Goal: Task Accomplishment & Management: Manage account settings

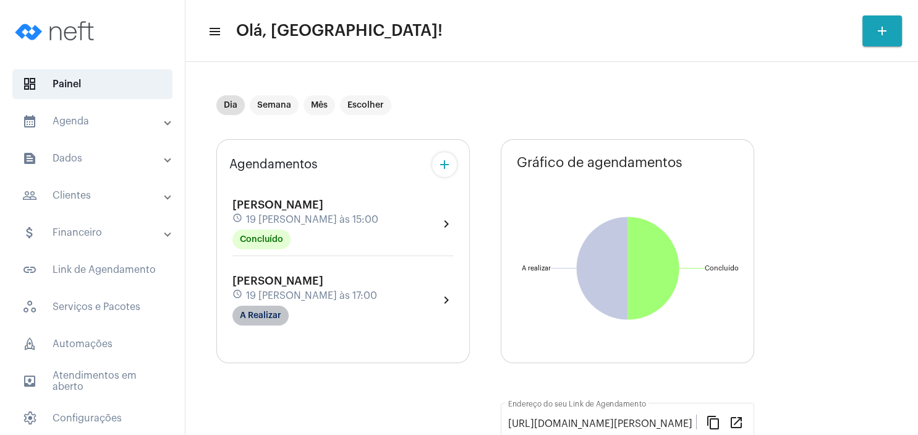
click at [250, 316] on mat-chip "A Realizar" at bounding box center [260, 315] width 56 height 20
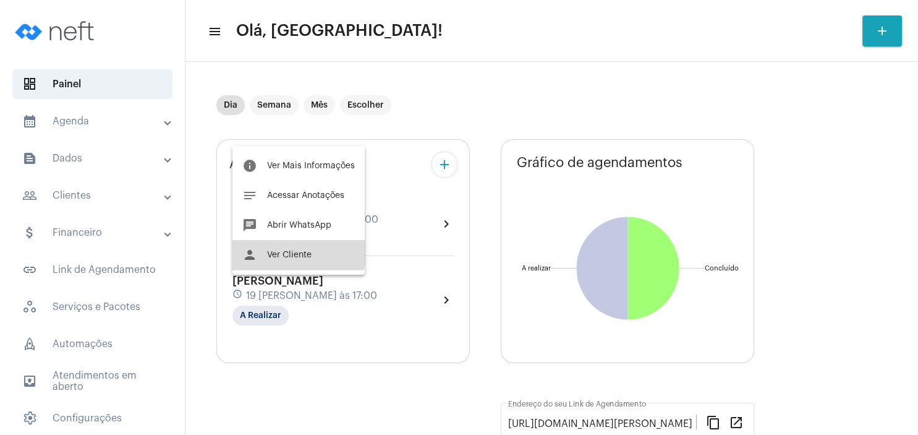
click at [298, 250] on button "person Ver Cliente" at bounding box center [298, 255] width 132 height 30
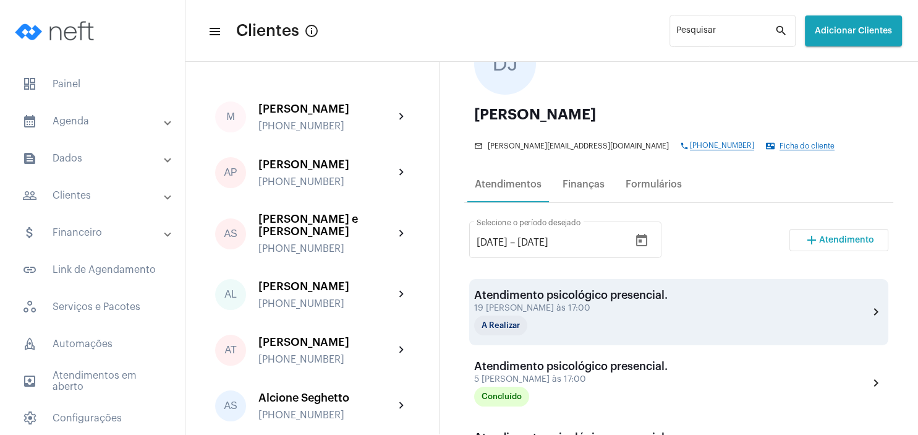
scroll to position [119, 0]
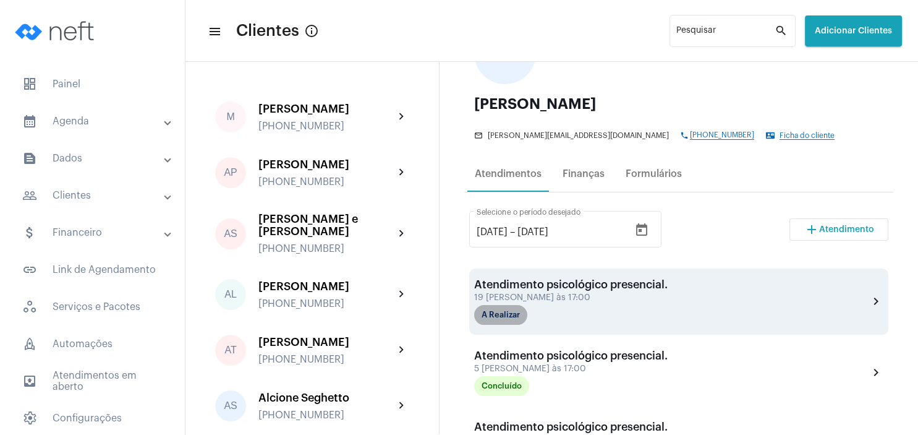
click at [503, 313] on mat-chip "A Realizar" at bounding box center [500, 315] width 53 height 20
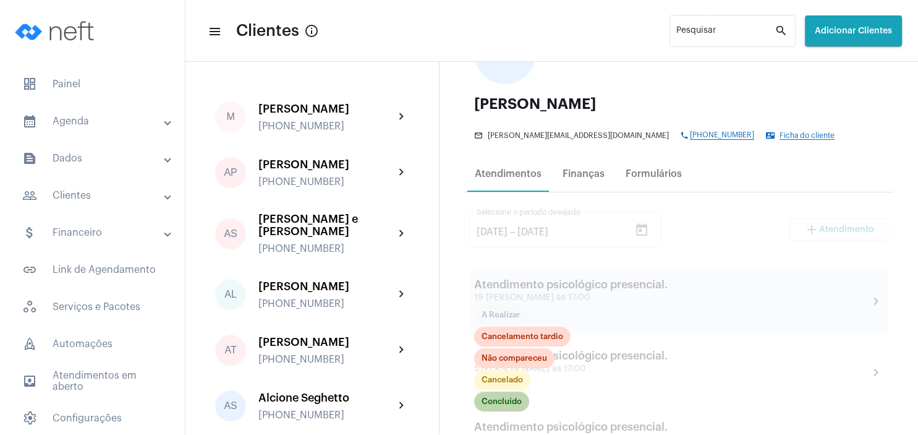
click at [509, 404] on mat-chip "Concluído" at bounding box center [501, 401] width 55 height 20
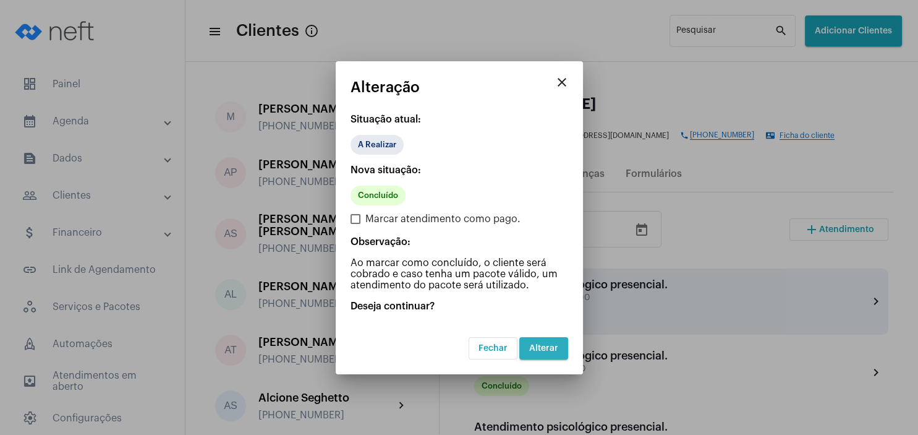
click at [559, 342] on button "Alterar" at bounding box center [543, 348] width 49 height 22
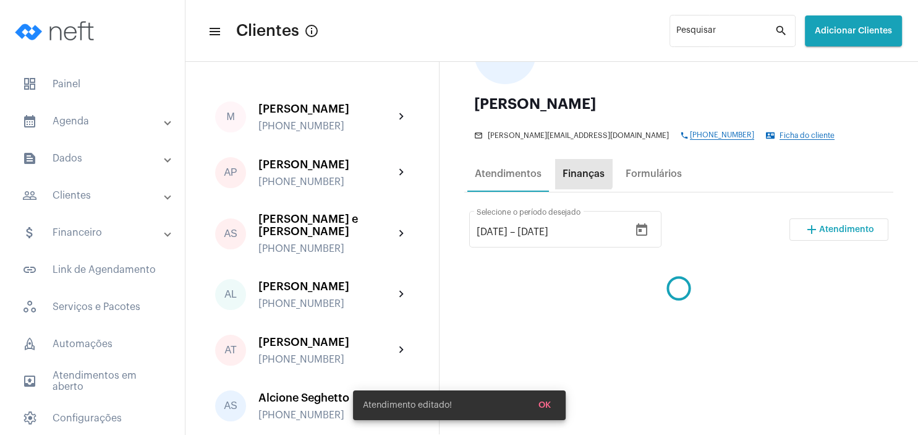
click at [582, 169] on div "Finanças" at bounding box center [584, 173] width 42 height 11
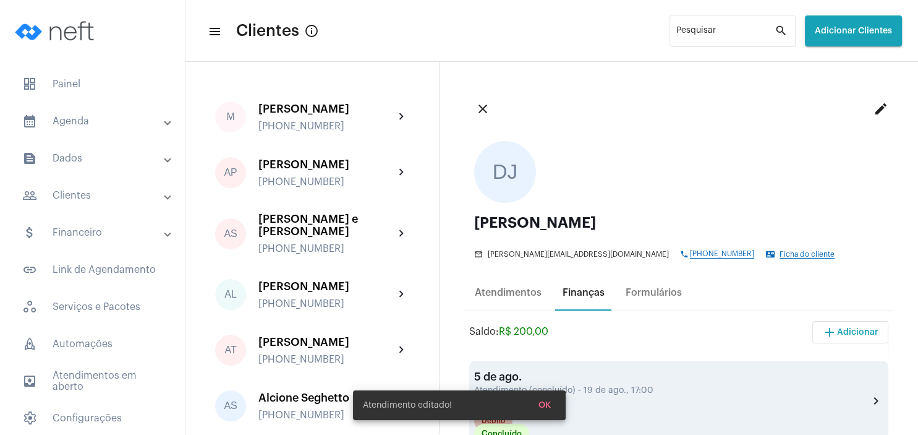
scroll to position [119, 0]
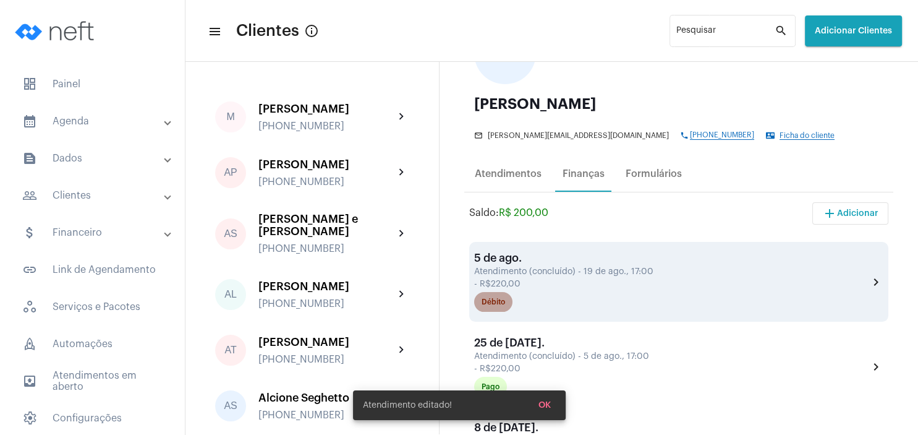
click at [508, 305] on mat-chip "Débito" at bounding box center [493, 302] width 38 height 20
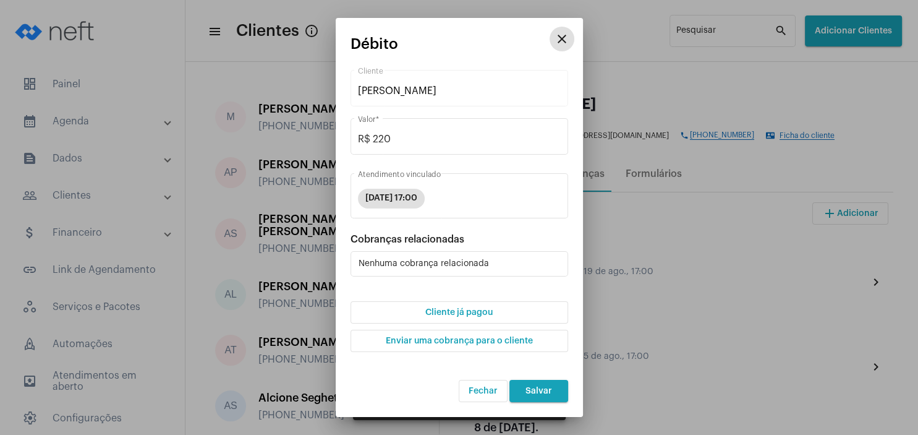
click at [500, 315] on button "Cliente já pagou" at bounding box center [460, 312] width 218 height 22
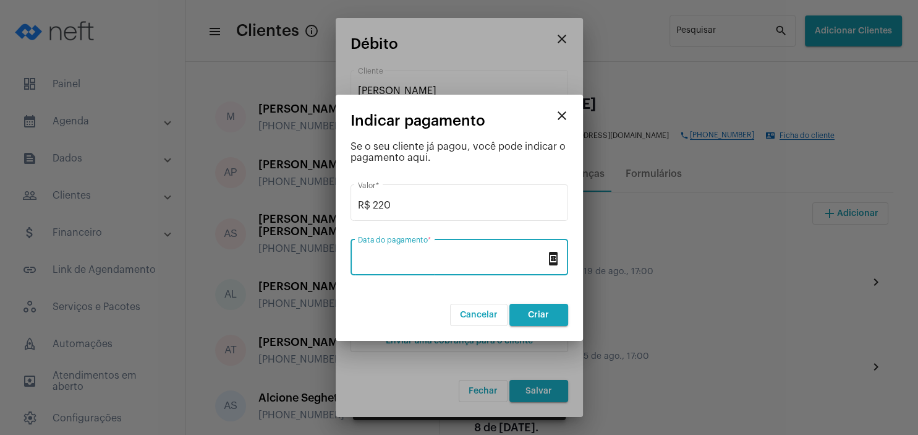
click at [425, 263] on input "Data do pagamento *" at bounding box center [452, 259] width 188 height 11
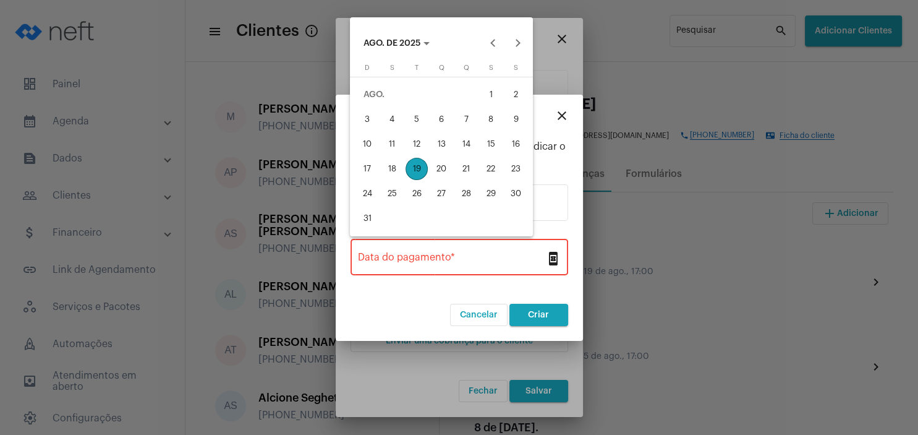
click at [418, 170] on div "19" at bounding box center [417, 169] width 22 height 22
type input "[DATE]"
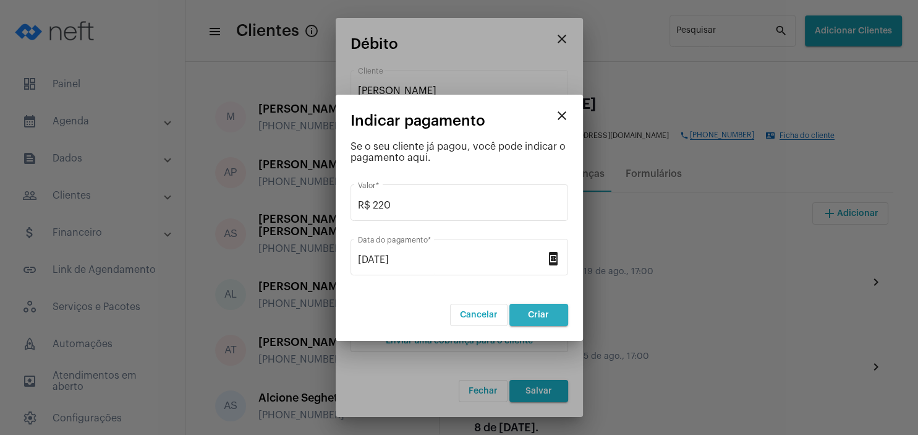
click at [530, 308] on button "Criar" at bounding box center [538, 315] width 59 height 22
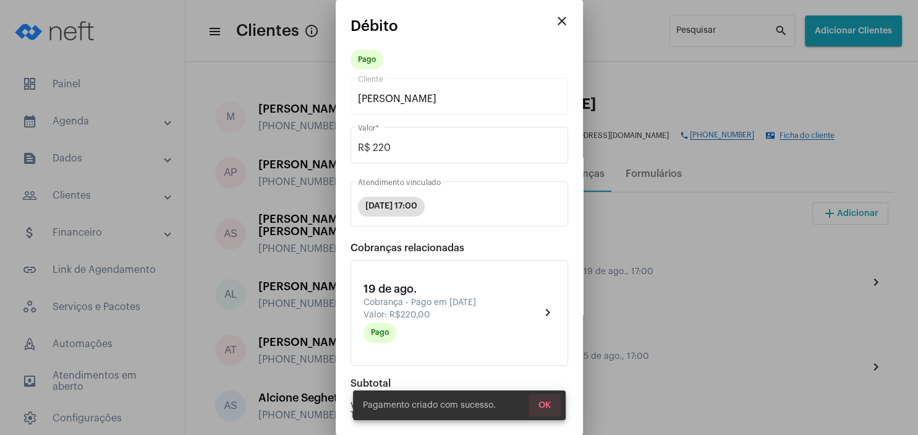
click at [544, 402] on span "OK" at bounding box center [544, 405] width 12 height 9
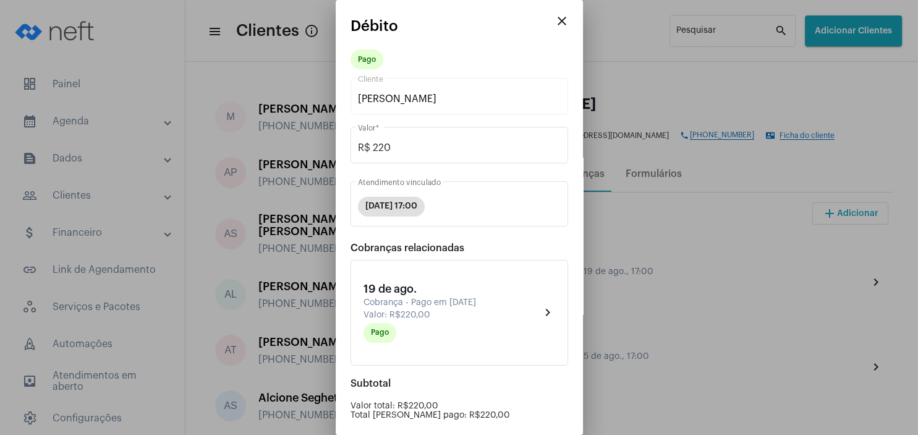
scroll to position [125, 0]
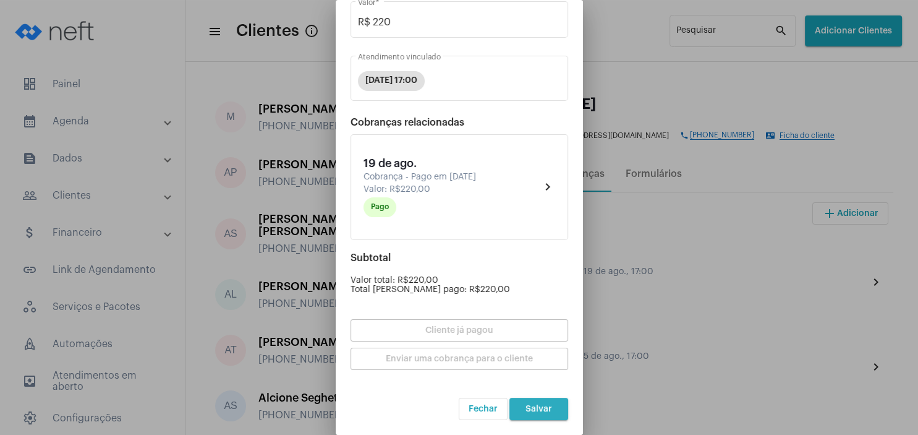
click at [535, 402] on button "Salvar" at bounding box center [538, 409] width 59 height 22
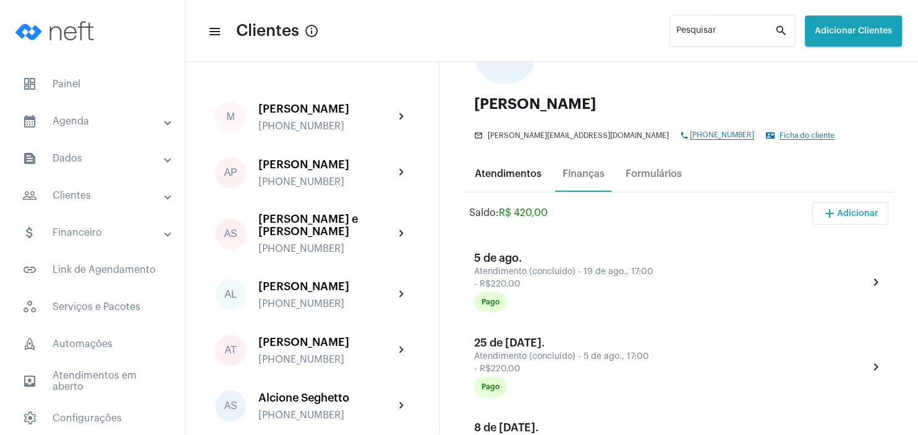
click at [521, 181] on div "Atendimentos" at bounding box center [508, 174] width 82 height 30
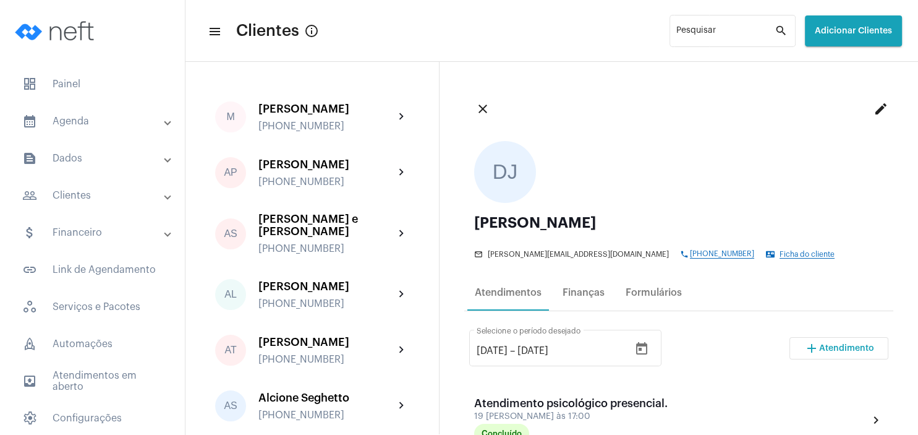
click at [830, 350] on span "Atendimento" at bounding box center [846, 348] width 55 height 9
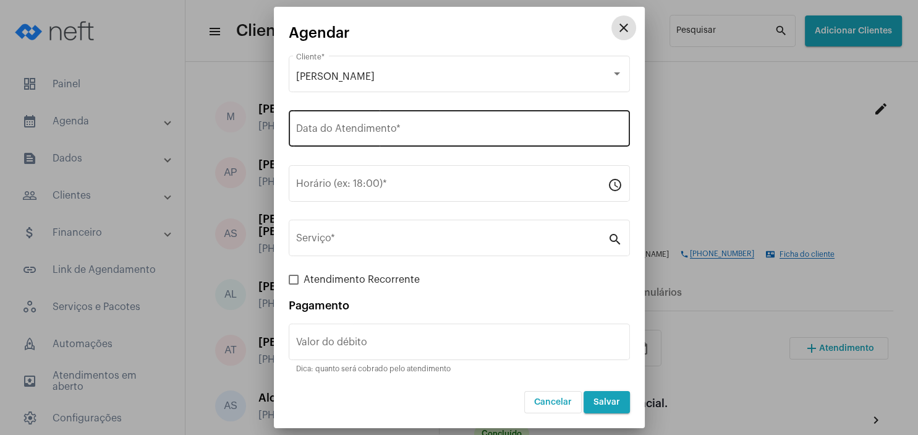
click at [347, 133] on input "Data do Atendimento *" at bounding box center [459, 130] width 326 height 11
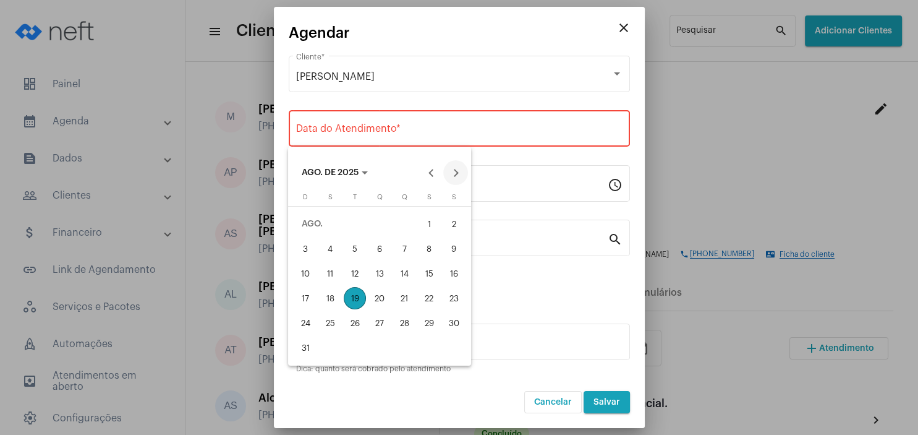
click at [456, 169] on button "Next month" at bounding box center [455, 172] width 25 height 25
click at [355, 249] on div "2" at bounding box center [355, 248] width 22 height 22
type input "[DATE]"
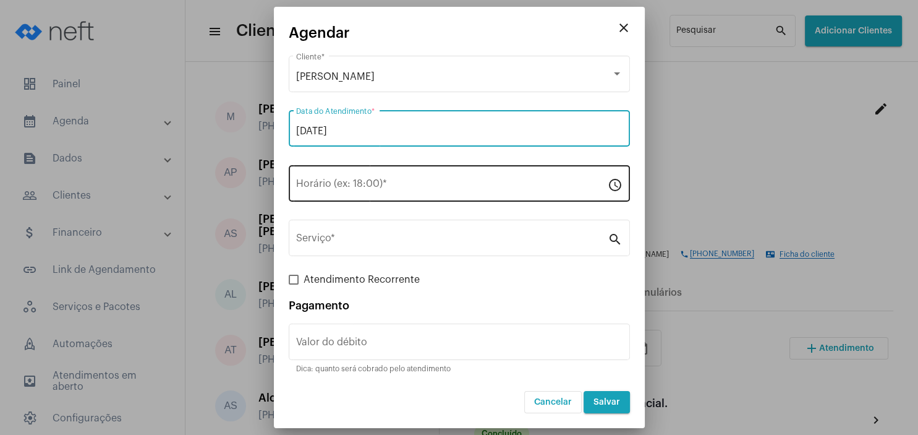
click at [342, 187] on input "Horário (ex: 18:00) *" at bounding box center [452, 186] width 312 height 11
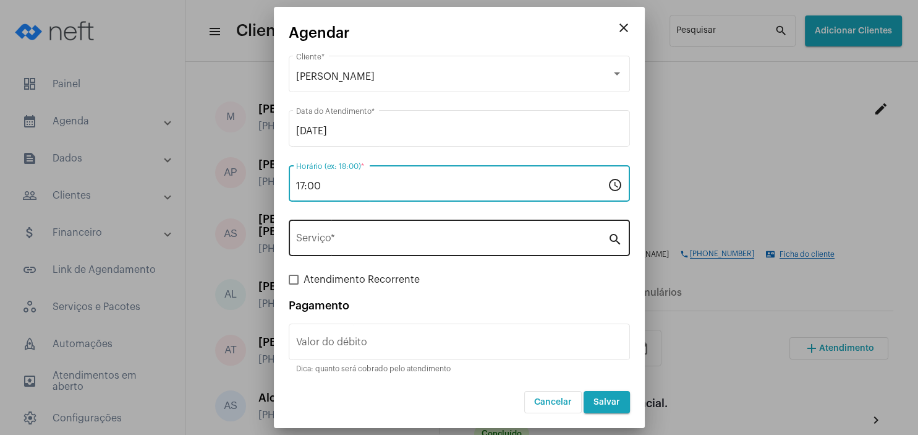
type input "17:00"
click at [345, 246] on input "Serviço *" at bounding box center [452, 240] width 312 height 11
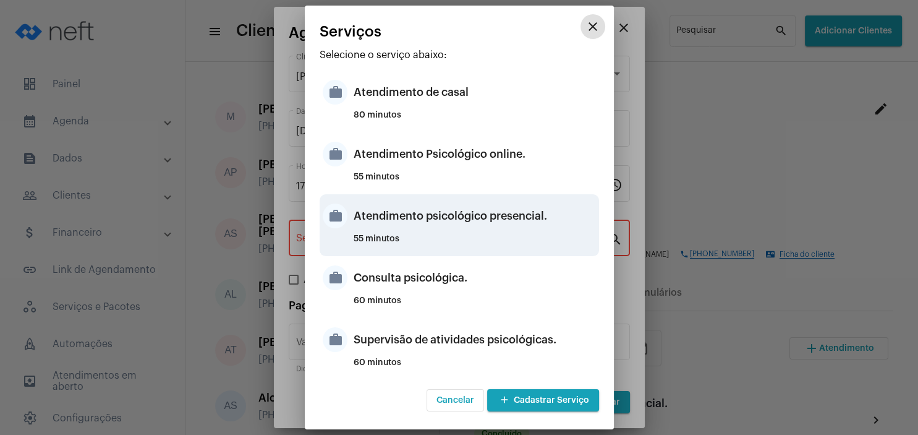
click at [471, 216] on div "Atendimento psicológico presencial." at bounding box center [475, 215] width 242 height 37
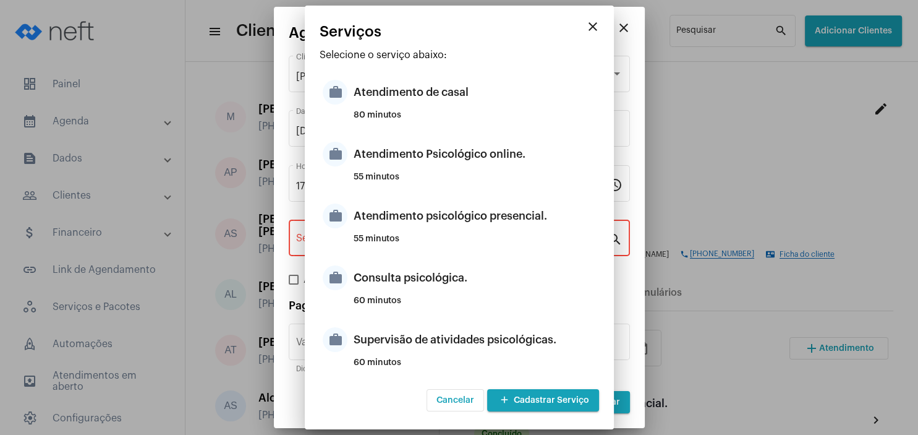
type input "Atendimento psicológico presencial."
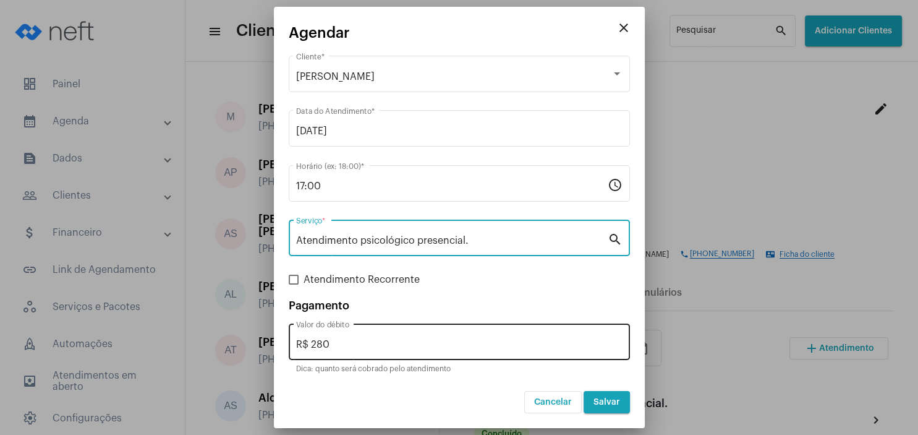
click at [333, 342] on input "R$ 280" at bounding box center [459, 344] width 326 height 11
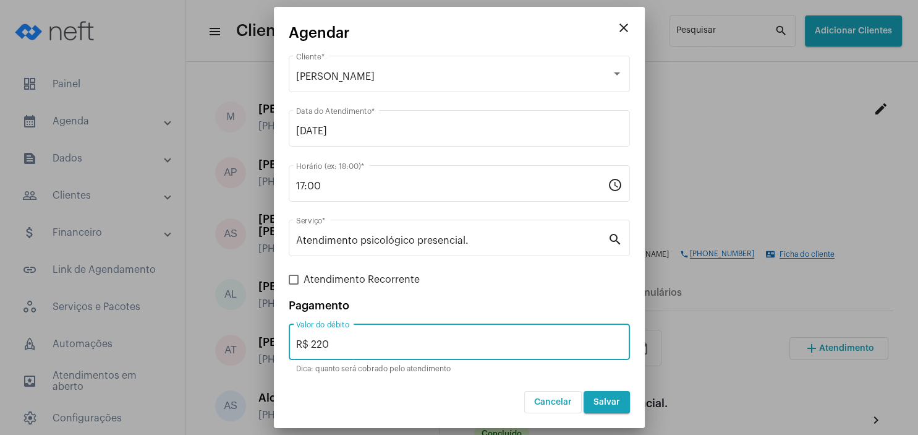
type input "R$ 220"
click at [614, 404] on span "Salvar" at bounding box center [606, 402] width 27 height 9
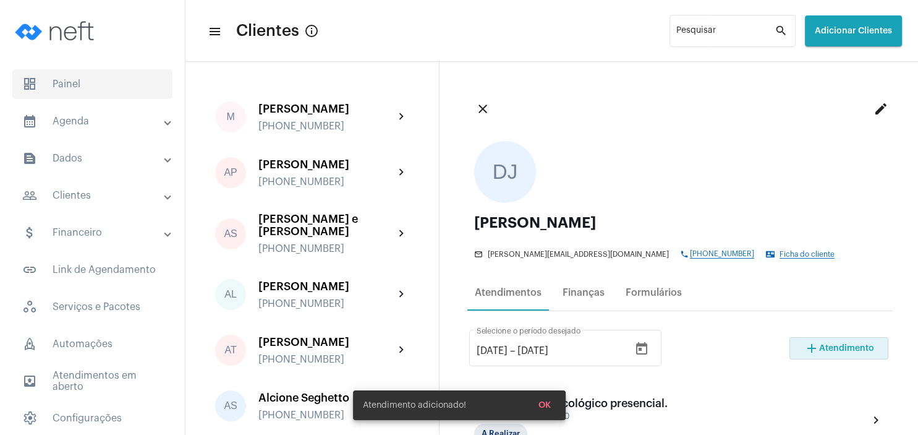
click at [93, 83] on span "dashboard Painel" at bounding box center [92, 84] width 160 height 30
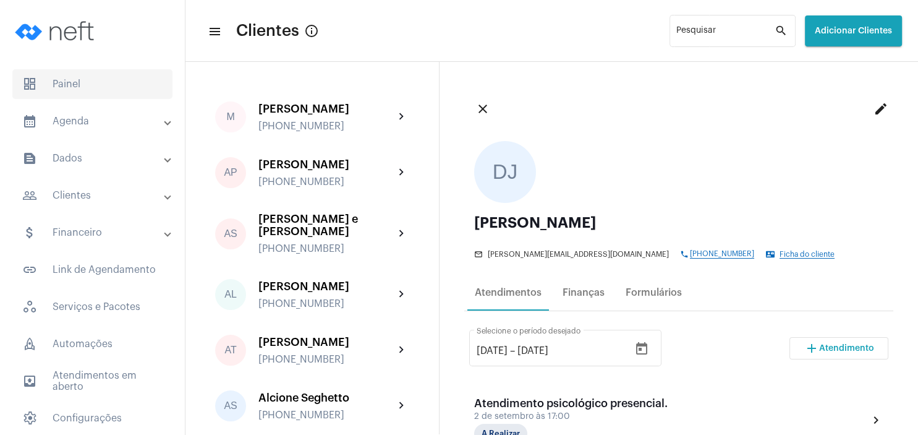
click at [124, 95] on span "dashboard Painel" at bounding box center [92, 84] width 160 height 30
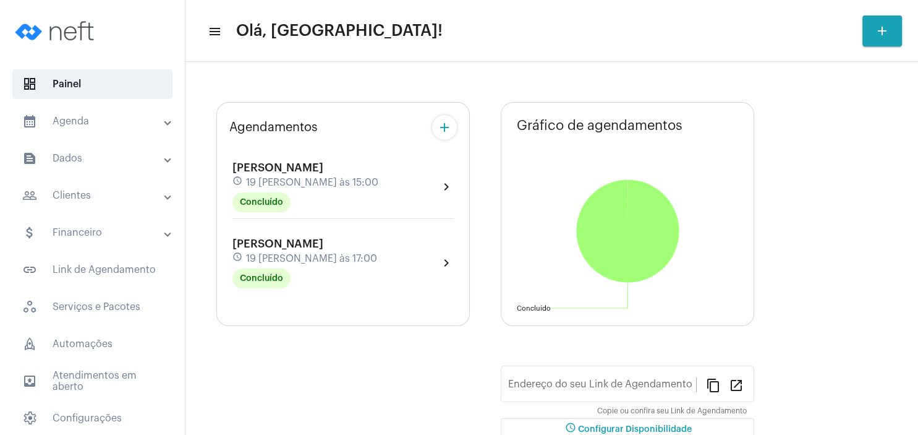
type input "[URL][DOMAIN_NAME][PERSON_NAME]"
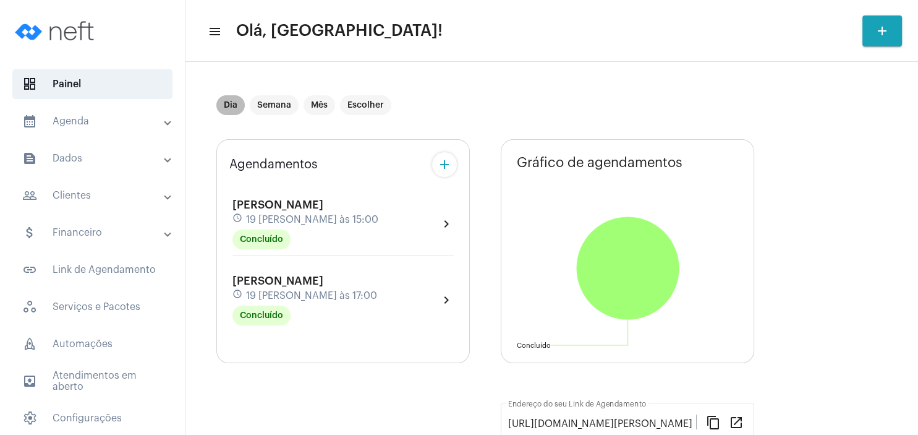
click at [290, 95] on div "Dia Semana Mês Escolher" at bounding box center [304, 105] width 180 height 25
click at [287, 101] on mat-chip "Semana" at bounding box center [274, 105] width 49 height 20
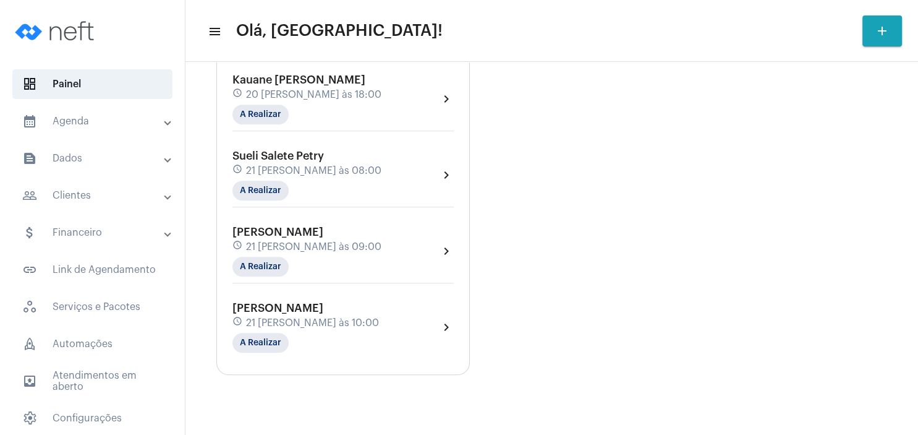
scroll to position [712, 0]
